Goal: Transaction & Acquisition: Purchase product/service

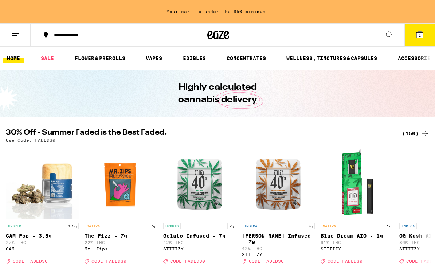
click at [412, 131] on div "(150)" at bounding box center [415, 133] width 27 height 9
click at [411, 134] on div "(150)" at bounding box center [415, 133] width 27 height 9
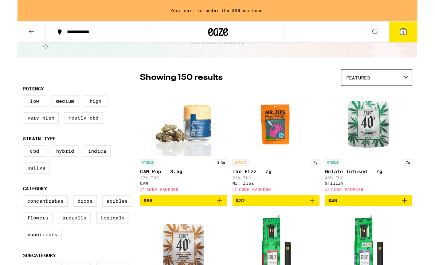
scroll to position [36, 0]
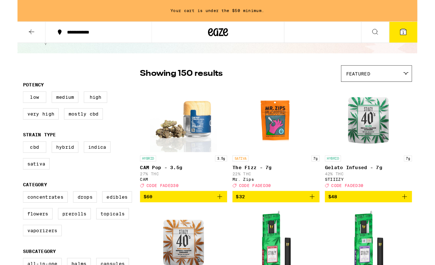
click at [62, 164] on label "Hybrid" at bounding box center [51, 160] width 29 height 12
click at [8, 155] on input "Hybrid" at bounding box center [7, 155] width 0 height 0
checkbox input "true"
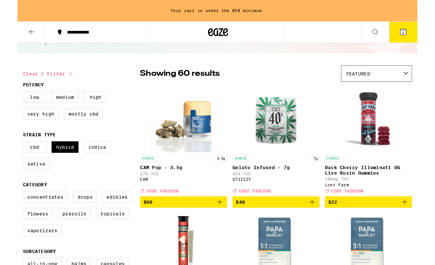
click at [91, 166] on label "Indica" at bounding box center [86, 160] width 29 height 12
click at [8, 155] on input "Indica" at bounding box center [7, 155] width 0 height 0
checkbox input "true"
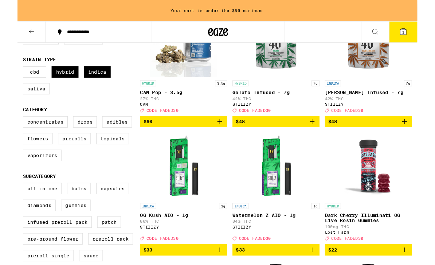
scroll to position [118, 0]
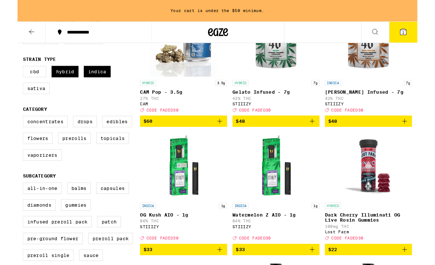
click at [36, 175] on label "Vaporizers" at bounding box center [27, 169] width 42 height 12
click at [8, 128] on input "Vaporizers" at bounding box center [7, 127] width 0 height 0
checkbox input "true"
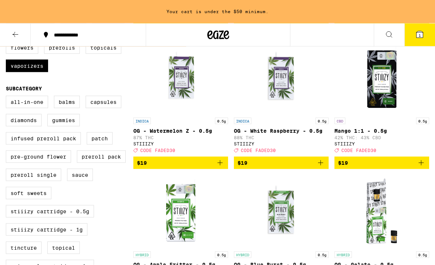
scroll to position [221, 0]
click at [34, 108] on label "All-In-One" at bounding box center [27, 101] width 42 height 12
click at [8, 97] on input "All-In-One" at bounding box center [7, 97] width 0 height 0
checkbox input "true"
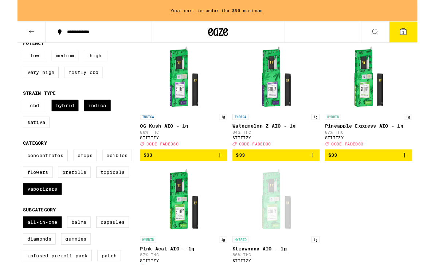
scroll to position [83, 0]
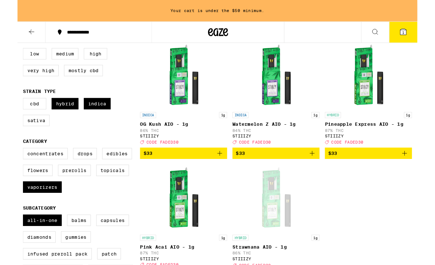
click at [424, 161] on link "HYBRID 1g Pineapple Express AIO - 1g 87% THC STIIIZY Deal Created with Sketch. …" at bounding box center [382, 103] width 95 height 115
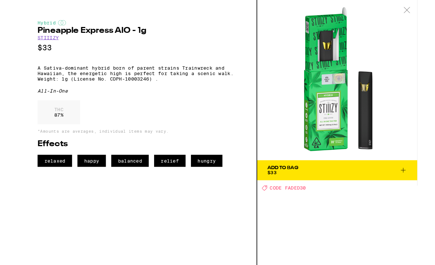
click at [424, 185] on button "Add To Bag $33" at bounding box center [348, 185] width 174 height 22
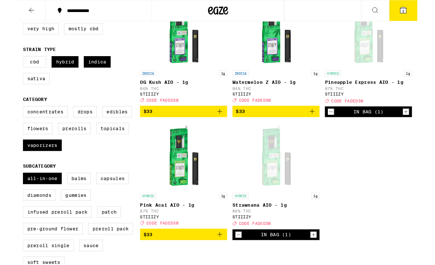
scroll to position [106, 0]
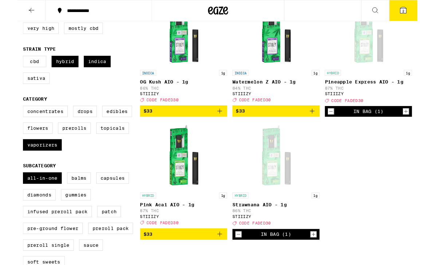
click at [218, 259] on icon "Add to bag" at bounding box center [220, 254] width 9 height 9
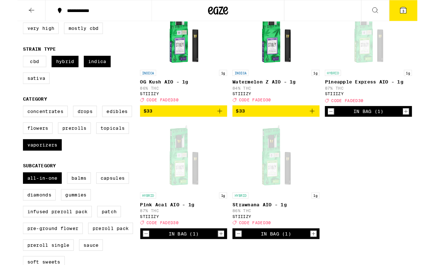
scroll to position [106, 0]
click at [243, 258] on icon "Decrement" at bounding box center [240, 254] width 7 height 9
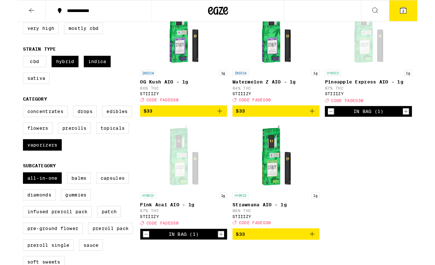
click at [81, 127] on label "Drops" at bounding box center [73, 121] width 26 height 12
click at [8, 116] on input "Drops" at bounding box center [7, 116] width 0 height 0
click at [79, 127] on label "Drops" at bounding box center [73, 121] width 26 height 12
click at [8, 116] on input "Drops" at bounding box center [7, 116] width 0 height 0
click at [72, 125] on label "Drops" at bounding box center [73, 121] width 26 height 12
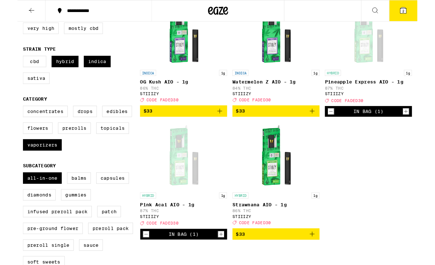
click at [8, 116] on input "Drops" at bounding box center [7, 116] width 0 height 0
checkbox input "true"
click at [39, 164] on label "Vaporizers" at bounding box center [27, 157] width 42 height 12
click at [8, 116] on input "Vaporizers" at bounding box center [7, 116] width 0 height 0
checkbox input "false"
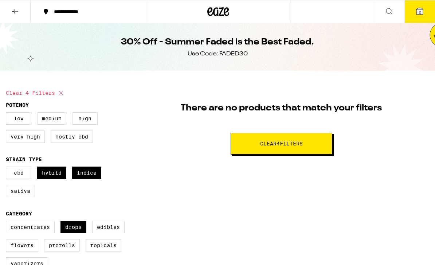
click at [24, 141] on label "Very High" at bounding box center [25, 136] width 39 height 12
click at [8, 114] on input "Very High" at bounding box center [7, 113] width 0 height 0
click at [299, 141] on span "Clear 5 filter s" at bounding box center [281, 143] width 43 height 5
checkbox input "false"
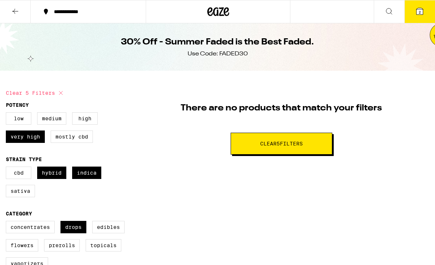
checkbox input "false"
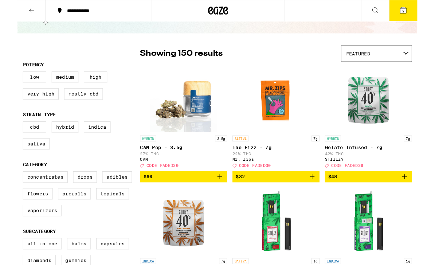
scroll to position [47, 0]
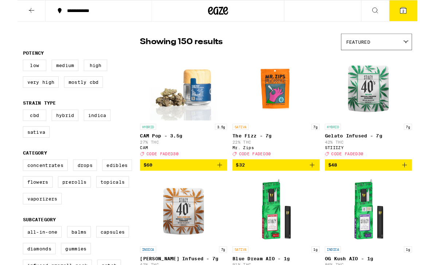
click at [41, 186] on label "Concentrates" at bounding box center [30, 179] width 49 height 12
click at [8, 175] on input "Concentrates" at bounding box center [7, 175] width 0 height 0
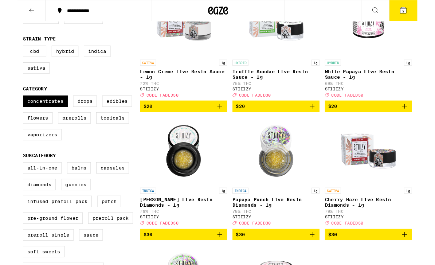
scroll to position [117, 0]
click at [43, 116] on label "Concentrates" at bounding box center [30, 110] width 49 height 12
click at [8, 105] on input "Concentrates" at bounding box center [7, 105] width 0 height 0
checkbox input "false"
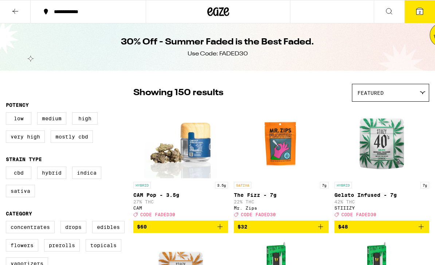
click at [217, 10] on icon at bounding box center [218, 11] width 22 height 13
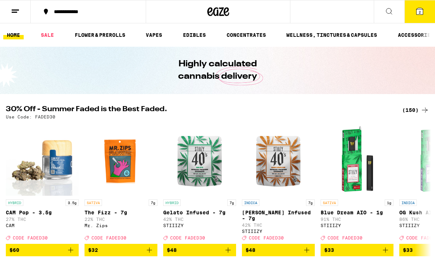
click at [196, 36] on link "EDIBLES" at bounding box center [194, 35] width 30 height 9
click at [203, 34] on link "EDIBLES" at bounding box center [194, 35] width 30 height 9
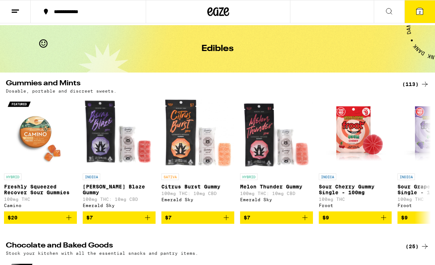
scroll to position [21, 0]
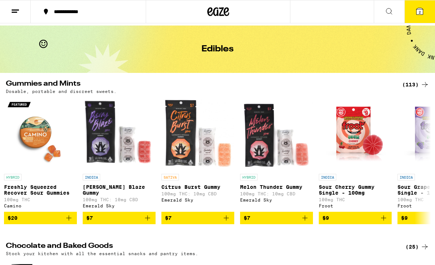
click at [411, 86] on div "(113)" at bounding box center [415, 84] width 27 height 9
click at [410, 84] on div "(113)" at bounding box center [415, 84] width 27 height 9
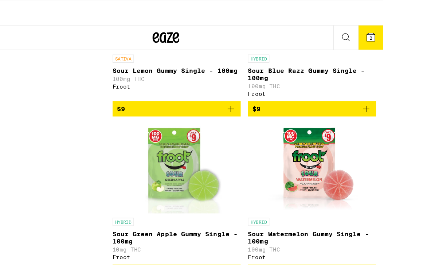
scroll to position [556, 0]
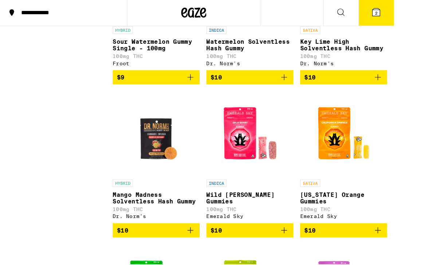
click at [149, 151] on img "Open page for Mango Madness Solventless Hash Gummy from Dr. Norm's" at bounding box center [171, 116] width 73 height 73
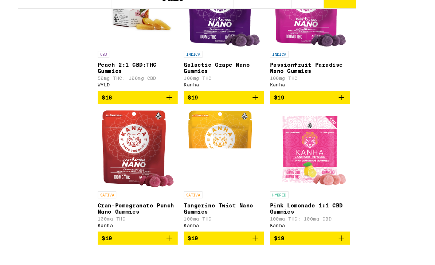
scroll to position [2502, 0]
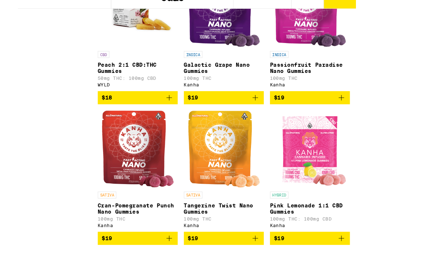
click at [218, 59] on img "Open page for Galactic Grape Nano Gummies from Kanha" at bounding box center [252, 23] width 68 height 73
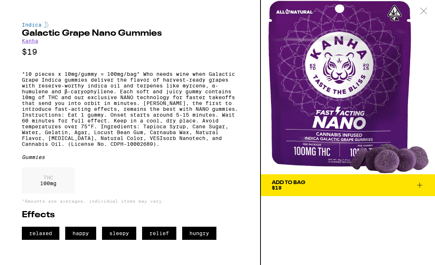
scroll to position [2172, 0]
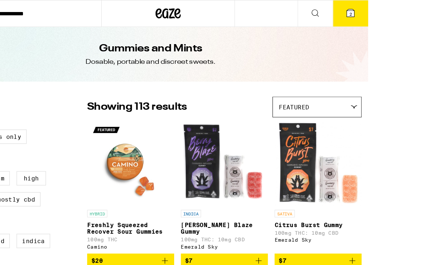
click at [336, 13] on button at bounding box center [331, 11] width 31 height 23
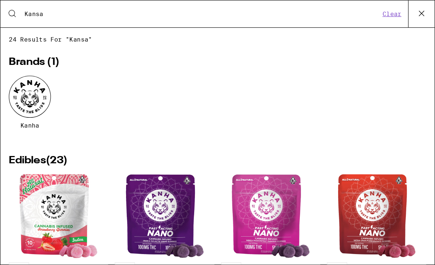
click at [107, 14] on input "Kansa" at bounding box center [175, 12] width 309 height 7
type input "Kanha"
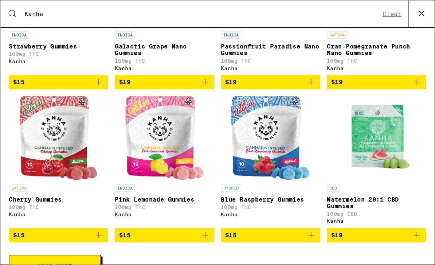
scroll to position [200, 0]
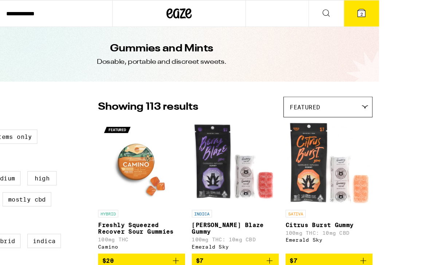
click at [336, 14] on icon at bounding box center [331, 11] width 9 height 9
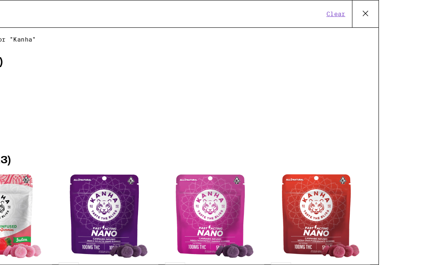
type input "Kanha"
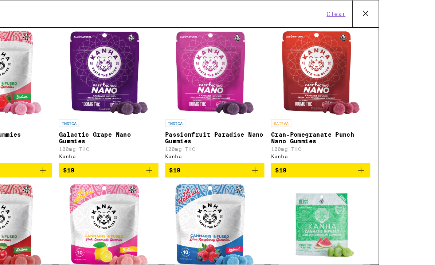
scroll to position [124, 0]
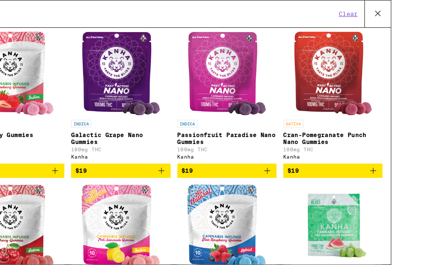
click at [265, 152] on icon "Add to bag" at bounding box center [269, 148] width 9 height 9
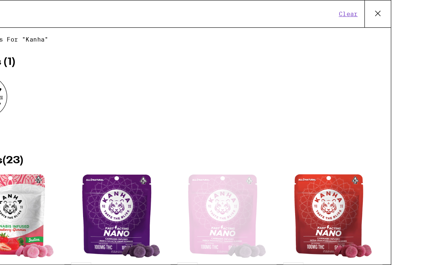
scroll to position [0, 0]
click at [350, 14] on button "Clear" at bounding box center [339, 12] width 21 height 7
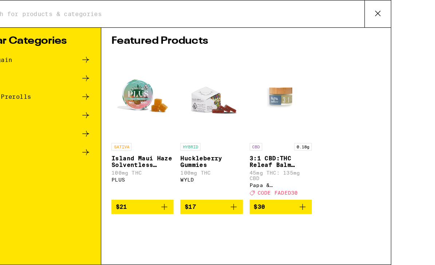
click at [159, 9] on input "Search for Products" at bounding box center [187, 12] width 333 height 7
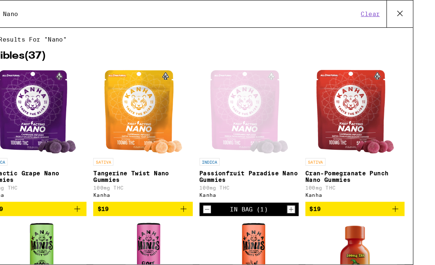
type input "Nano"
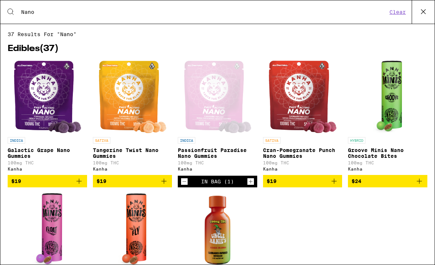
click at [424, 15] on icon at bounding box center [423, 11] width 11 height 11
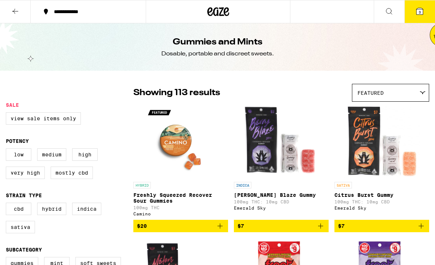
click at [424, 12] on icon at bounding box center [419, 11] width 9 height 9
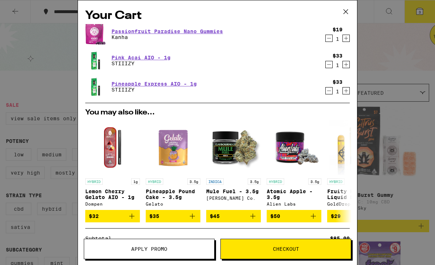
click at [276, 246] on span "Checkout" at bounding box center [286, 248] width 26 height 5
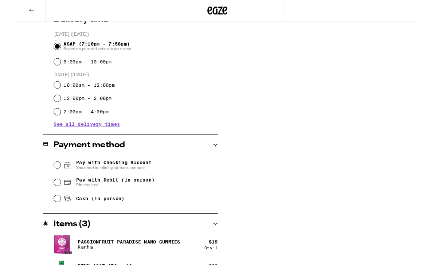
scroll to position [195, 0]
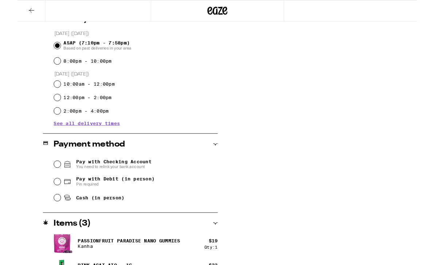
click at [44, 198] on input "Pay with Debit (in person) Pin required" at bounding box center [43, 197] width 7 height 7
radio input "true"
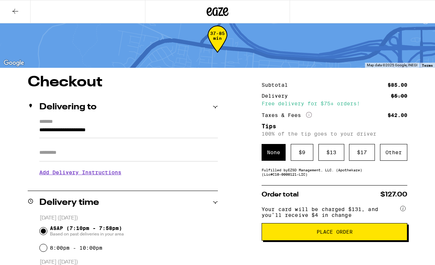
scroll to position [0, 0]
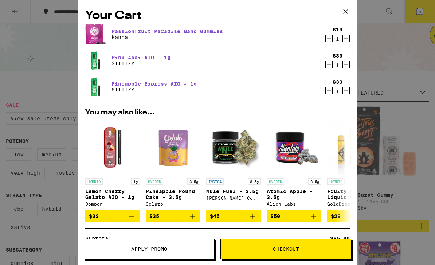
click at [141, 60] on link "Pink Acai AIO - 1g" at bounding box center [141, 58] width 59 height 6
click at [141, 86] on link "Pineapple Express AIO - 1g" at bounding box center [154, 84] width 85 height 6
click at [326, 64] on icon "Decrement" at bounding box center [329, 64] width 7 height 9
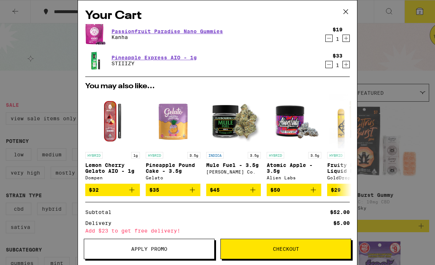
click at [397, 52] on div "Your Cart Passionfruit Paradise Nano Gummies Kanha $19 1 Pineapple Express AIO …" at bounding box center [217, 132] width 435 height 265
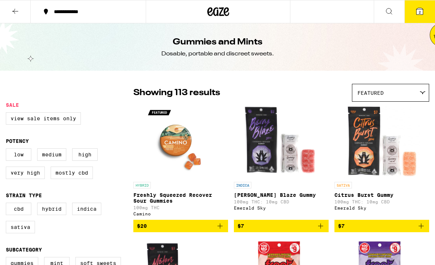
click at [391, 11] on icon at bounding box center [389, 11] width 9 height 9
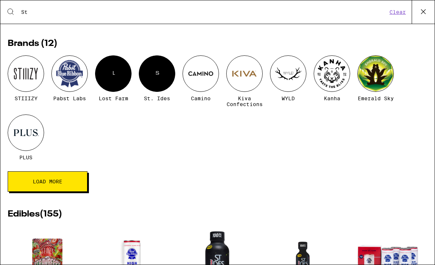
scroll to position [53, 0]
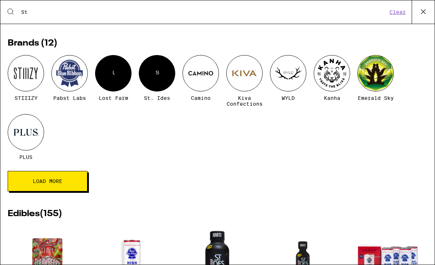
type input "St"
click at [33, 72] on div at bounding box center [26, 73] width 36 height 36
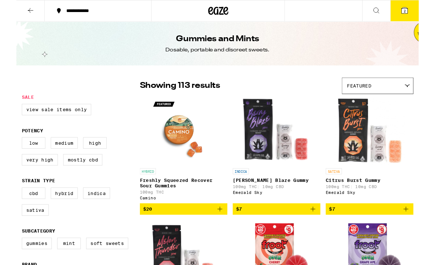
scroll to position [1, 0]
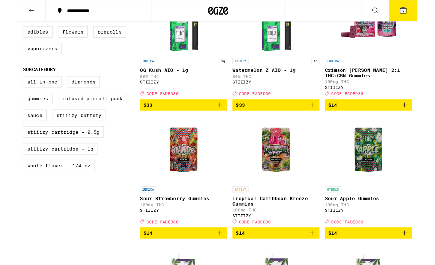
scroll to position [405, 0]
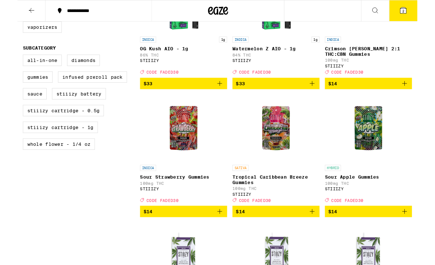
click at [318, 95] on icon "Add to bag" at bounding box center [320, 90] width 9 height 9
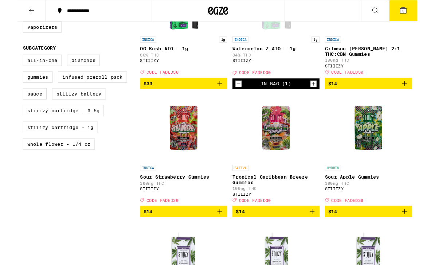
click at [235, 97] on div "In Bag (1)" at bounding box center [281, 91] width 95 height 12
click at [238, 95] on icon "Decrement" at bounding box center [240, 91] width 7 height 9
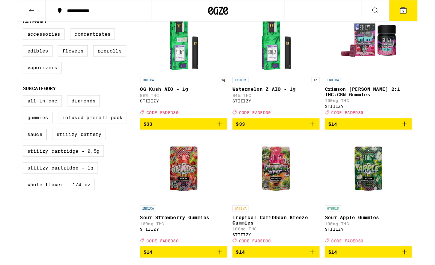
scroll to position [292, 0]
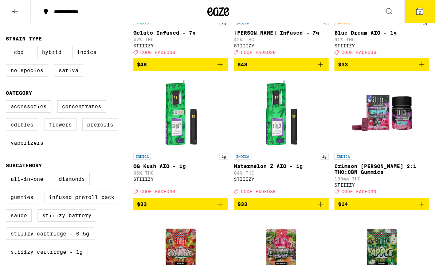
click at [392, 11] on icon at bounding box center [389, 11] width 9 height 9
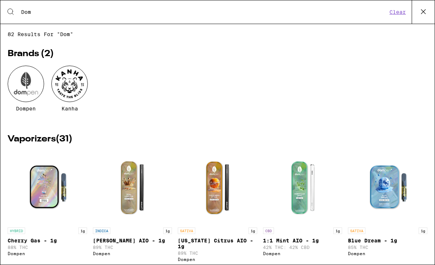
type input "Dom"
click at [28, 80] on div at bounding box center [26, 84] width 36 height 36
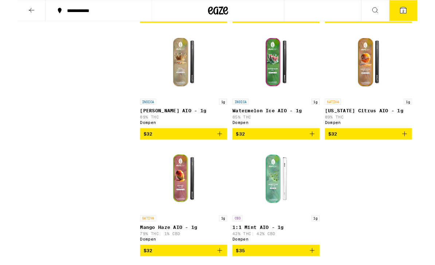
scroll to position [454, 0]
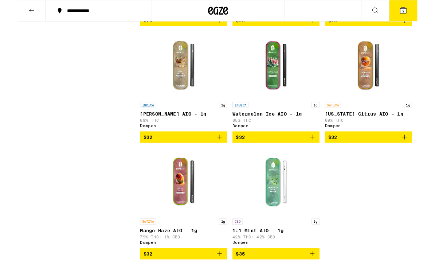
click at [320, 153] on icon "Add to bag" at bounding box center [320, 149] width 9 height 9
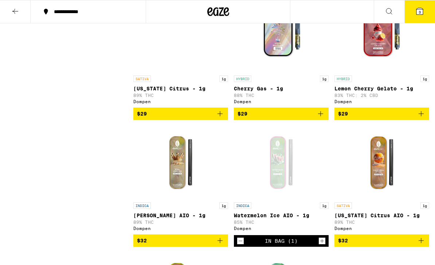
scroll to position [363, 0]
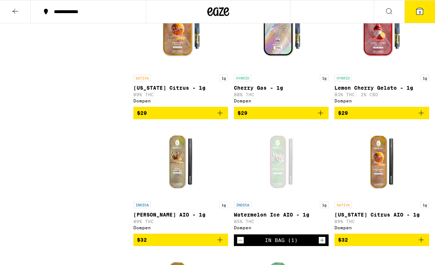
click at [418, 12] on icon at bounding box center [420, 11] width 7 height 7
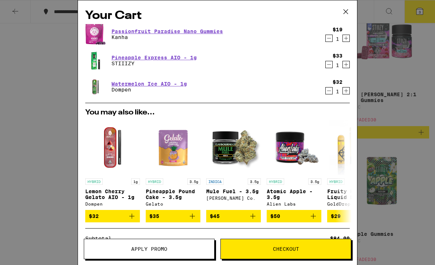
click at [163, 59] on link "Pineapple Express AIO - 1g" at bounding box center [154, 58] width 85 height 6
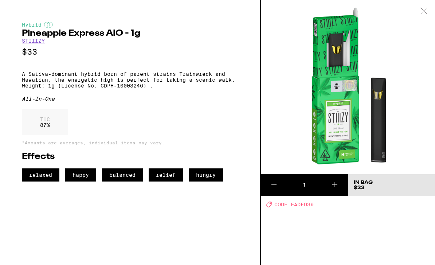
click at [420, 7] on div at bounding box center [424, 11] width 23 height 23
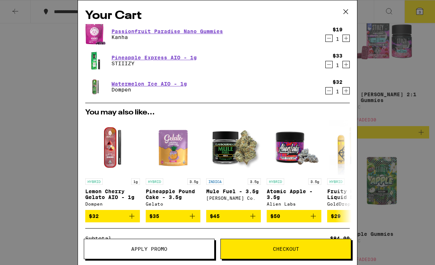
click at [294, 249] on span "Checkout" at bounding box center [286, 248] width 26 height 5
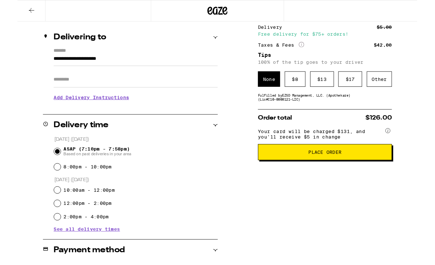
scroll to position [79, 0]
click at [300, 93] on div "$ 8" at bounding box center [302, 86] width 23 height 17
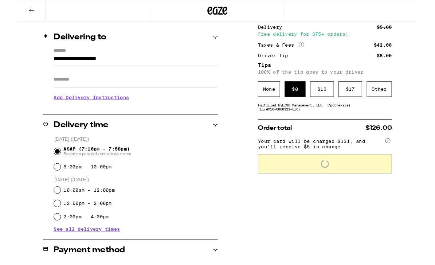
click at [301, 99] on div "$ 8" at bounding box center [302, 97] width 23 height 17
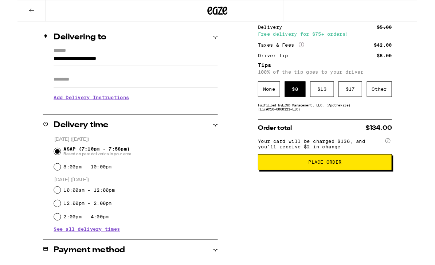
click at [329, 104] on div "$ 13" at bounding box center [331, 97] width 26 height 17
click at [301, 100] on div "$ 8" at bounding box center [302, 97] width 23 height 17
click at [345, 179] on span "Place Order" at bounding box center [335, 176] width 36 height 5
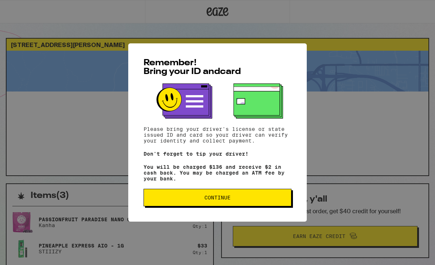
click at [219, 199] on span "Continue" at bounding box center [217, 197] width 26 height 5
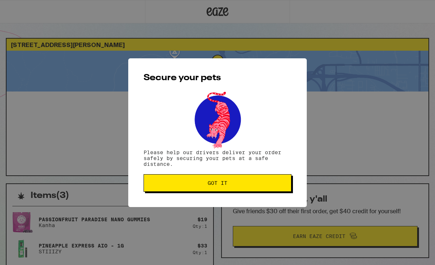
click at [230, 179] on button "Got it" at bounding box center [218, 182] width 148 height 17
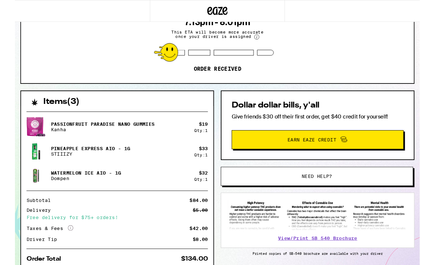
scroll to position [33, 0]
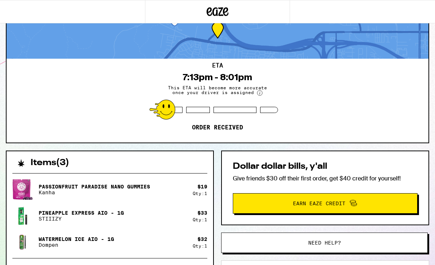
click at [425, 74] on div "ETA 7:13pm - 8:01pm This ETA will become more accurate once your driver is assi…" at bounding box center [218, 101] width 422 height 84
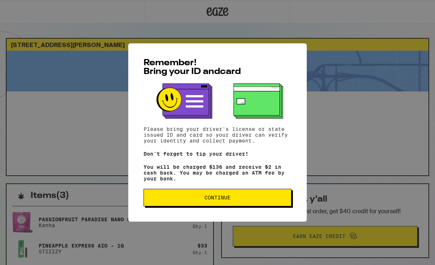
scroll to position [33, 0]
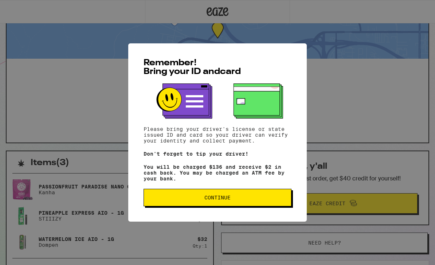
click at [244, 206] on button "Continue" at bounding box center [218, 197] width 148 height 17
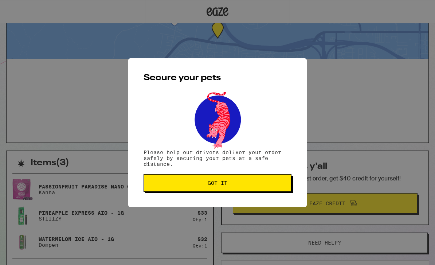
scroll to position [0, 0]
click at [219, 192] on button "Got it" at bounding box center [218, 182] width 148 height 17
